Goal: Information Seeking & Learning: Check status

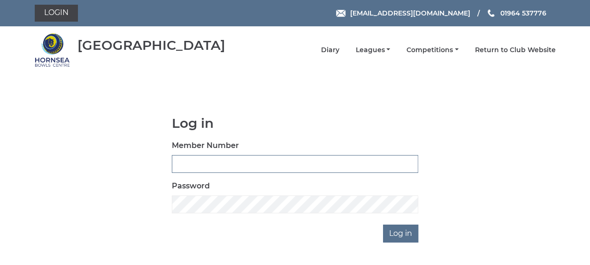
click at [192, 160] on input "Member Number" at bounding box center [295, 164] width 246 height 18
type input "0358"
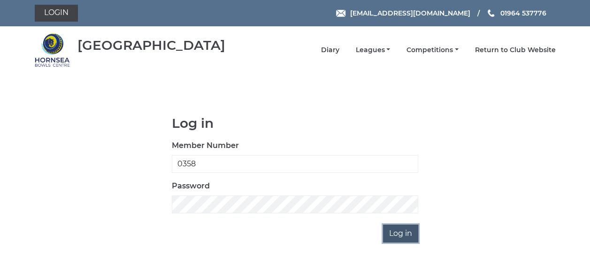
click at [393, 236] on input "Log in" at bounding box center [400, 233] width 35 height 18
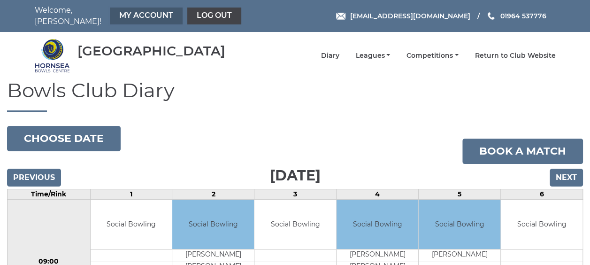
click at [133, 12] on link "My Account" at bounding box center [146, 16] width 73 height 17
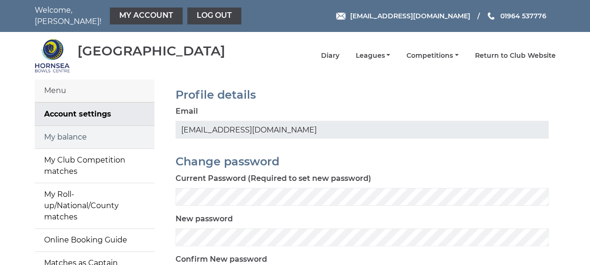
click at [64, 126] on link "My balance" at bounding box center [95, 137] width 120 height 23
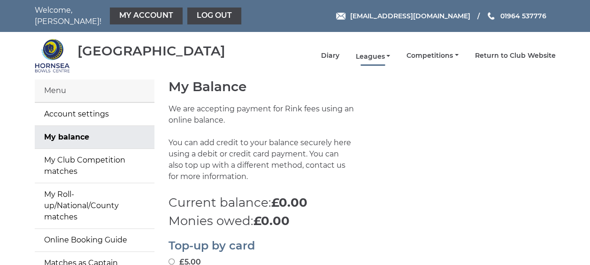
click at [369, 52] on link "Leagues" at bounding box center [372, 56] width 35 height 9
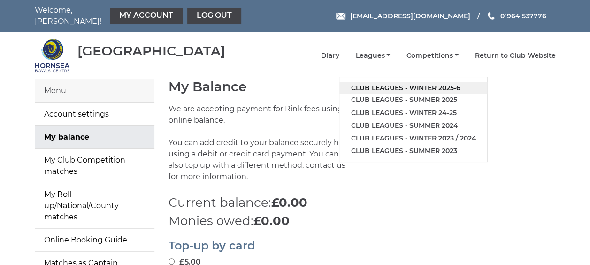
click at [379, 82] on link "Club leagues - Winter 2025-6" at bounding box center [413, 88] width 148 height 13
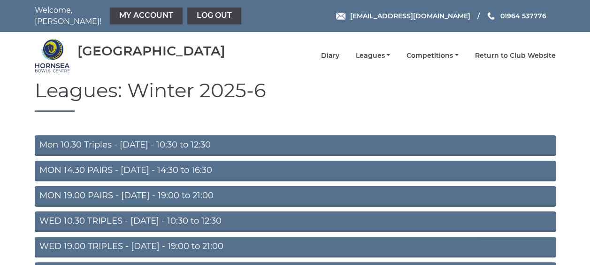
click at [200, 192] on link "MON 19.00 PAIRS - Monday - 19:00 to 21:00" at bounding box center [295, 196] width 521 height 21
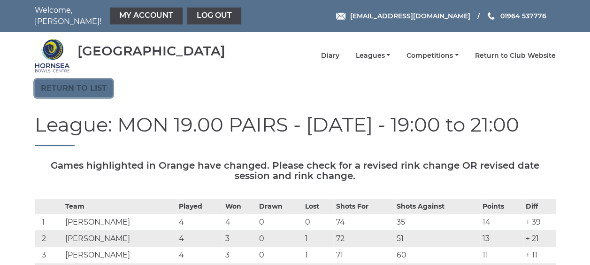
click at [72, 82] on link "Return to list" at bounding box center [74, 88] width 78 height 18
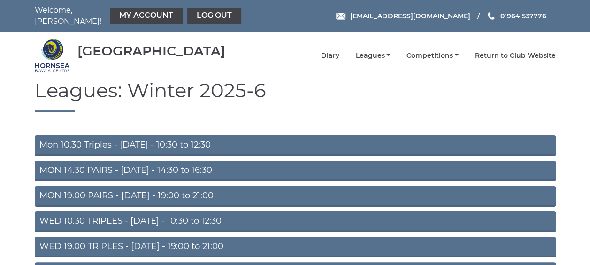
click at [109, 239] on link "WED 19.00 TRIPLES - [DATE] - 19:00 to 21:00" at bounding box center [295, 247] width 521 height 21
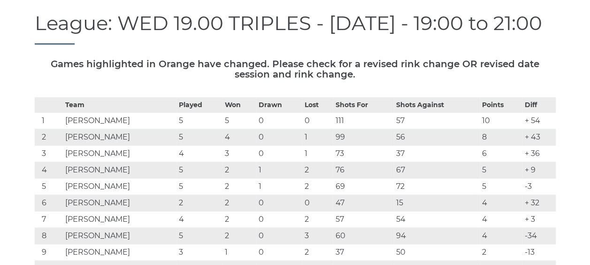
scroll to position [131, 0]
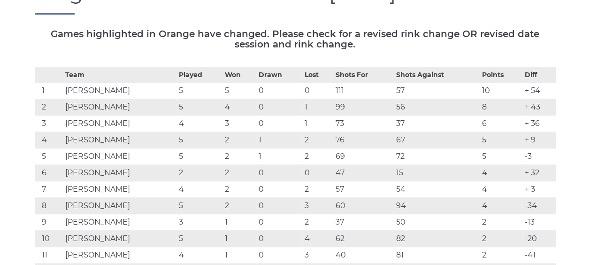
click at [109, 231] on td "Michael Hainstock" at bounding box center [120, 222] width 114 height 16
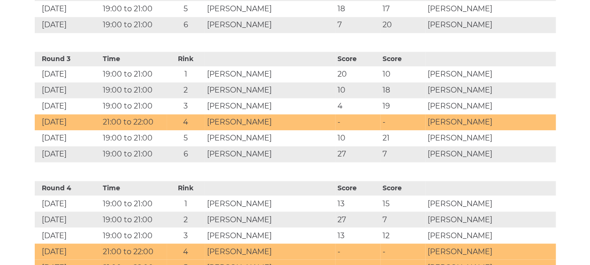
scroll to position [657, 0]
